Goal: Transaction & Acquisition: Obtain resource

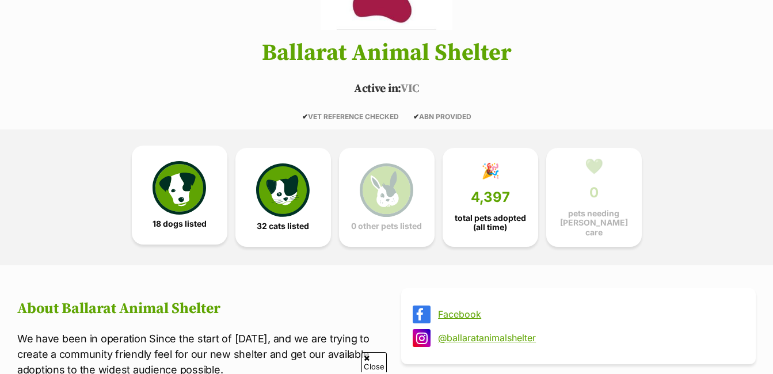
click at [184, 196] on img at bounding box center [178, 187] width 53 height 53
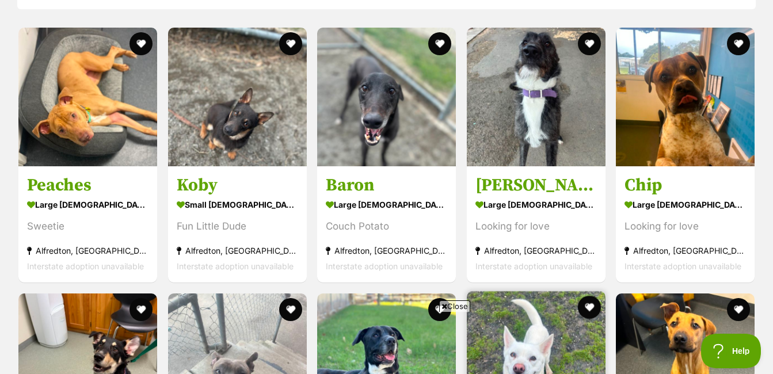
scroll to position [1065, 0]
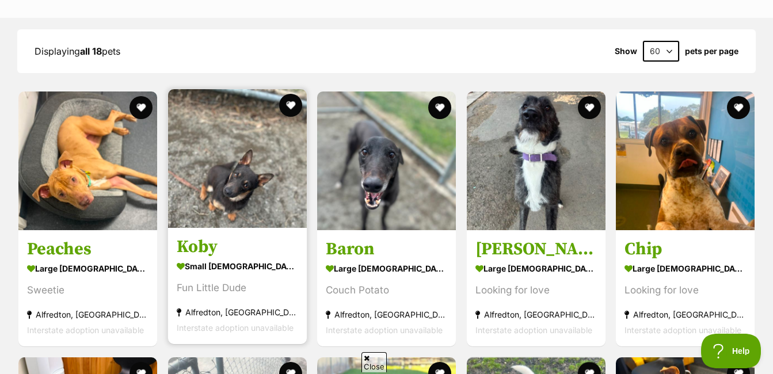
click at [215, 157] on img at bounding box center [237, 158] width 139 height 139
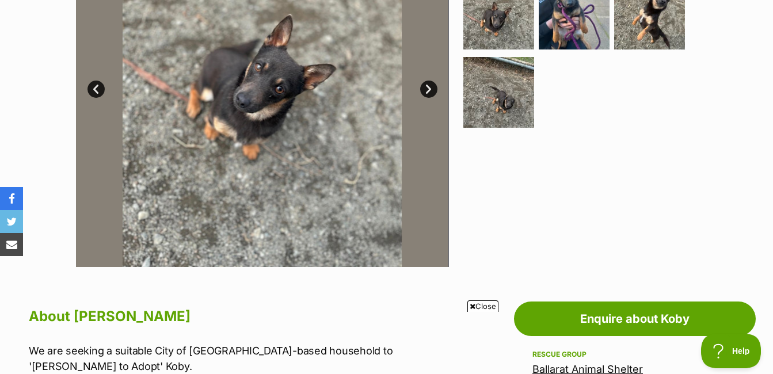
scroll to position [288, 0]
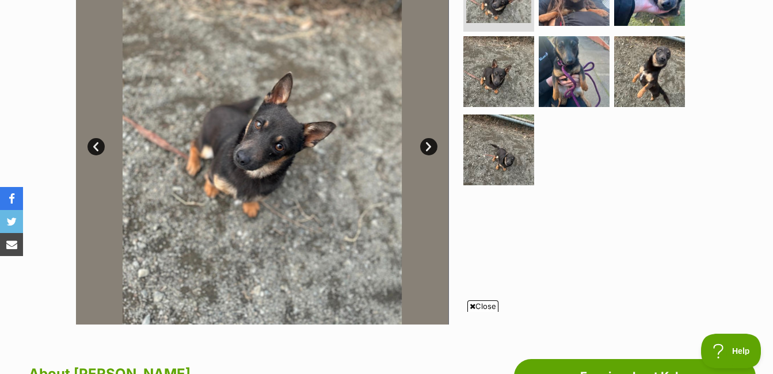
click at [426, 148] on link "Next" at bounding box center [428, 146] width 17 height 17
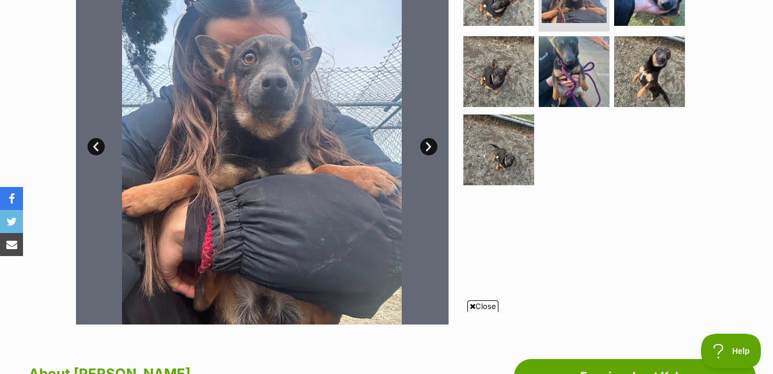
click at [426, 148] on link "Next" at bounding box center [428, 146] width 17 height 17
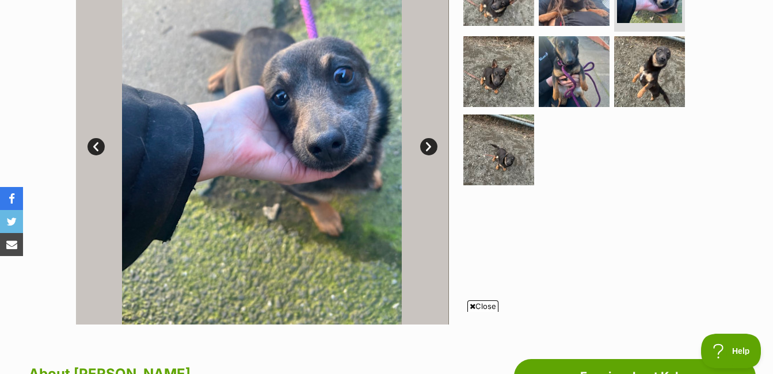
click at [426, 148] on link "Next" at bounding box center [428, 146] width 17 height 17
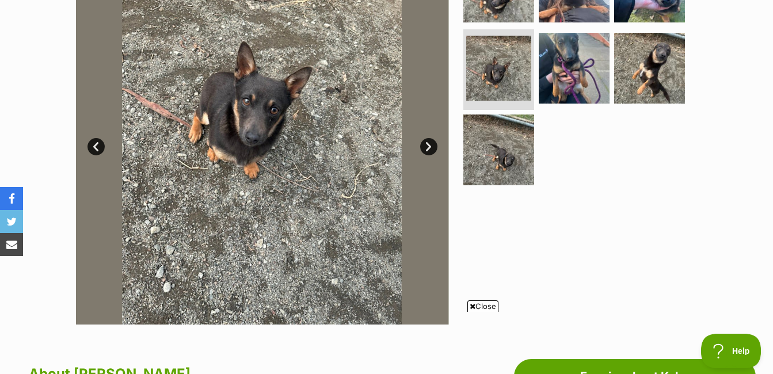
click at [426, 148] on link "Next" at bounding box center [428, 146] width 17 height 17
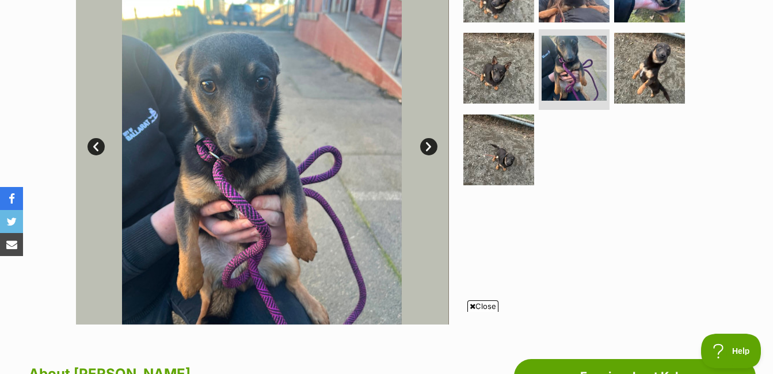
click at [426, 148] on link "Next" at bounding box center [428, 146] width 17 height 17
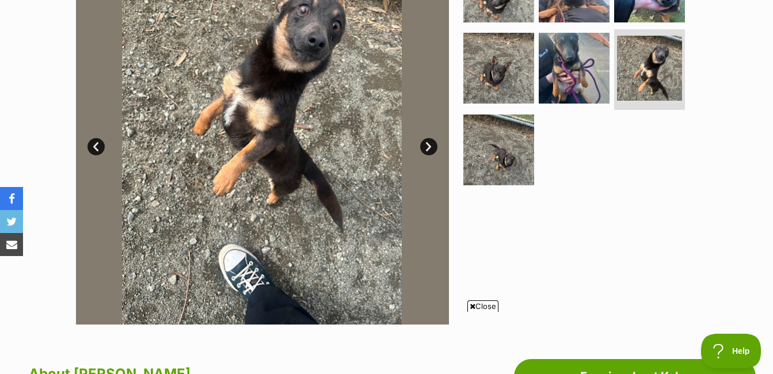
click at [426, 148] on link "Next" at bounding box center [428, 146] width 17 height 17
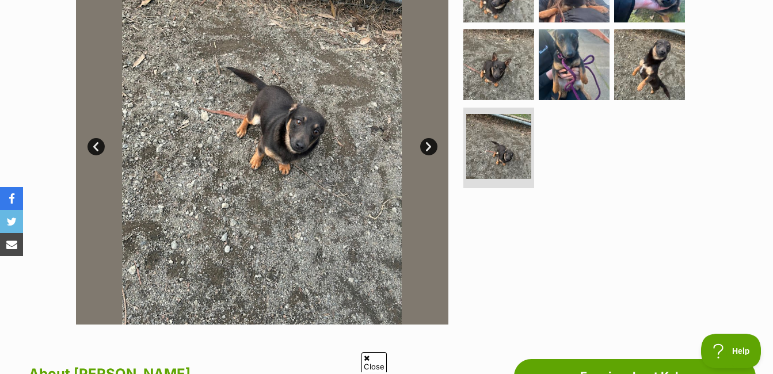
scroll to position [0, 0]
